Goal: Check status: Check status

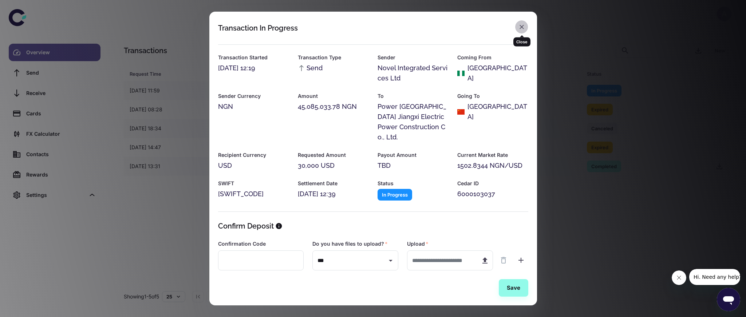
click at [521, 31] on icon "button" at bounding box center [521, 26] width 7 height 7
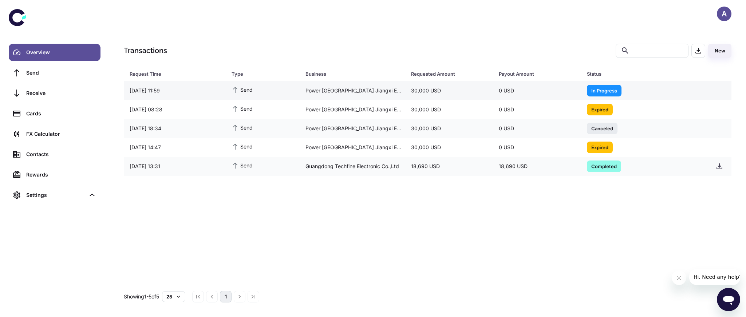
click at [603, 90] on span "In Progress" at bounding box center [604, 90] width 35 height 7
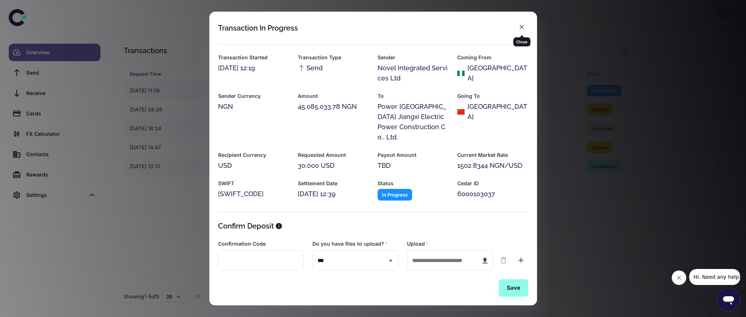
click at [525, 30] on button "button" at bounding box center [521, 26] width 13 height 13
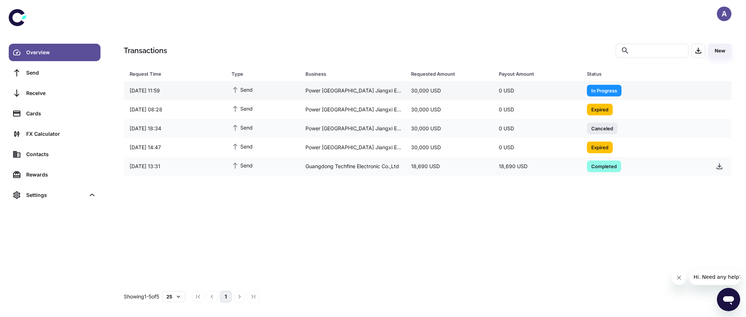
click at [600, 87] on span "In Progress" at bounding box center [604, 90] width 35 height 7
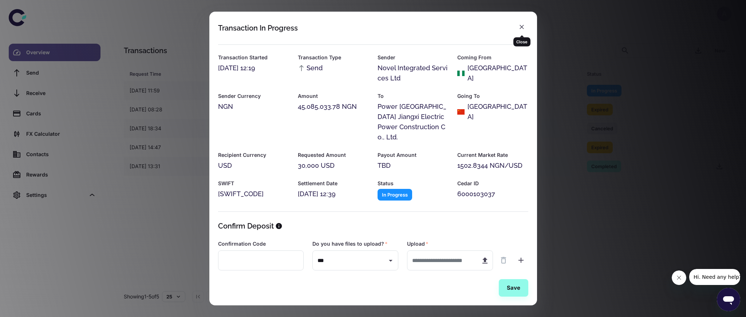
click at [523, 28] on icon "button" at bounding box center [521, 26] width 7 height 7
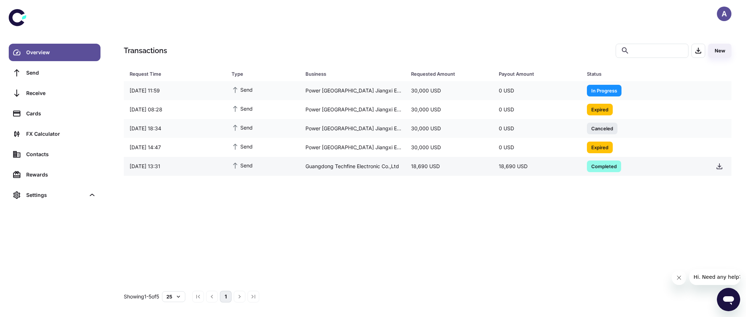
click at [602, 169] on span "Completed" at bounding box center [604, 165] width 34 height 7
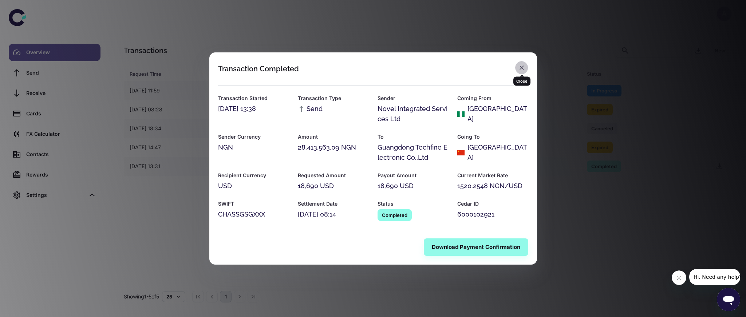
click at [520, 66] on icon "button" at bounding box center [521, 67] width 7 height 7
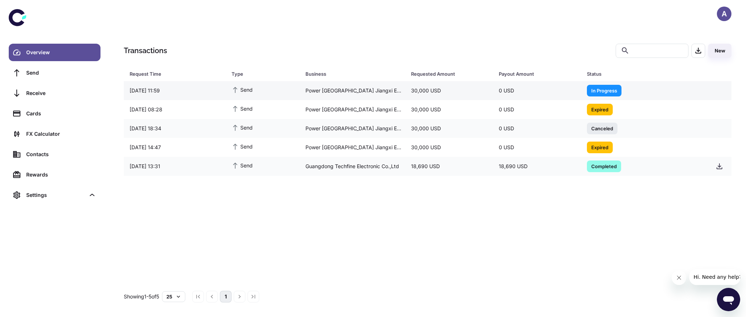
click at [594, 92] on span "In Progress" at bounding box center [604, 90] width 35 height 7
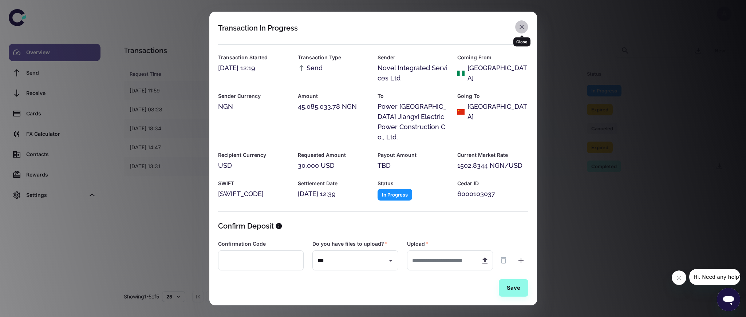
click at [522, 28] on icon "button" at bounding box center [521, 27] width 4 height 4
